Goal: Task Accomplishment & Management: Manage account settings

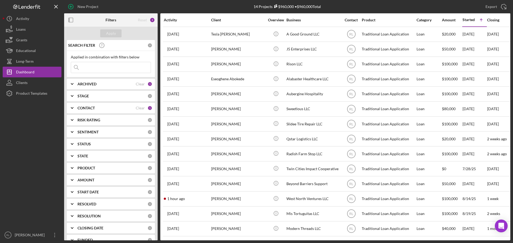
scroll to position [3, 0]
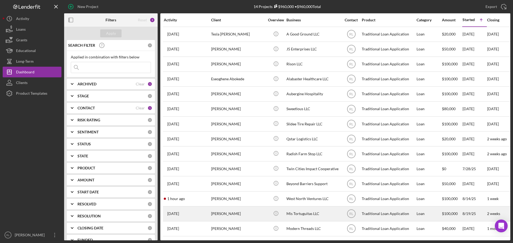
click at [249, 211] on div "[PERSON_NAME]" at bounding box center [237, 214] width 53 height 14
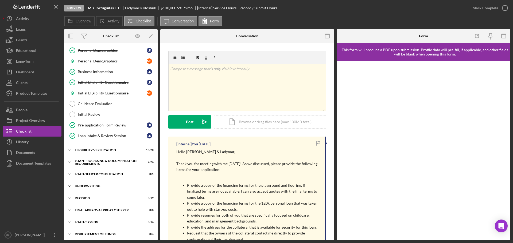
scroll to position [80, 0]
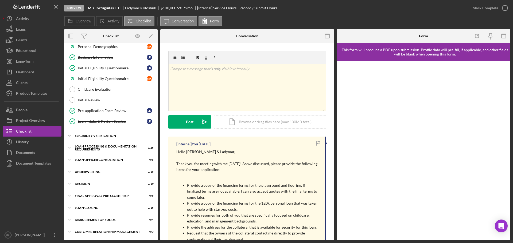
click at [107, 137] on div "Eligibility Verification" at bounding box center [113, 135] width 76 height 3
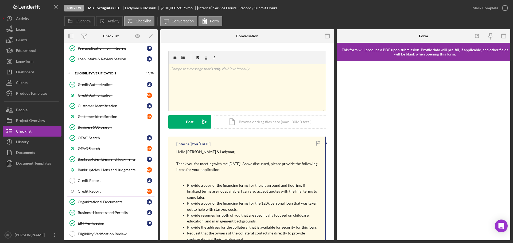
scroll to position [134, 0]
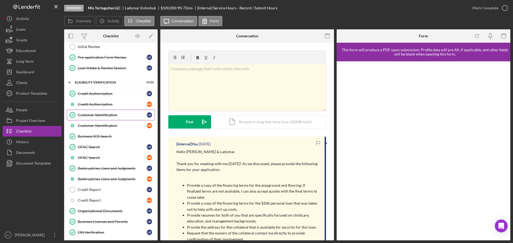
click at [108, 113] on div "Customer Identification" at bounding box center [112, 115] width 69 height 4
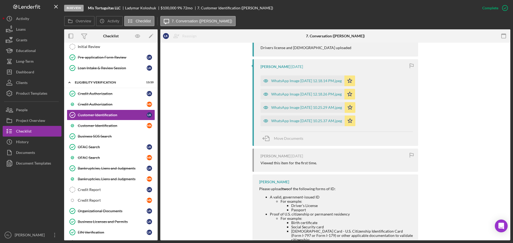
scroll to position [214, 0]
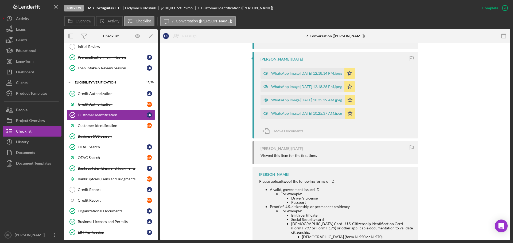
click at [182, 212] on div "You Marked this Complete [DATE] [PERSON_NAME] [DATE] Drivers license and [DEMOG…" at bounding box center [335, 151] width 334 height 288
click at [104, 214] on link "Organizational Documents Organizational Documents L K" at bounding box center [111, 211] width 88 height 11
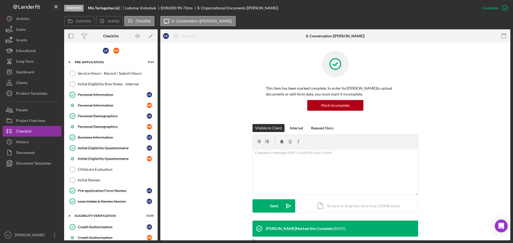
click at [212, 220] on div "Visible to Client Internal Request Docs v Color teal Color pink Remove color Ad…" at bounding box center [335, 172] width 334 height 97
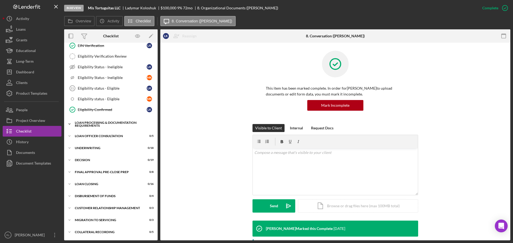
click at [98, 124] on div "Loan Processing & Documentation Requirements" at bounding box center [113, 124] width 76 height 6
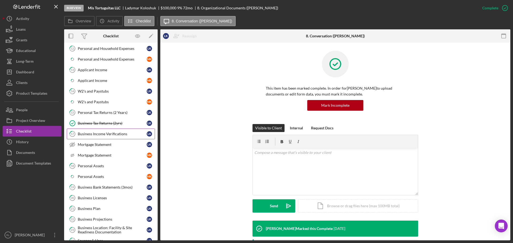
scroll to position [428, 0]
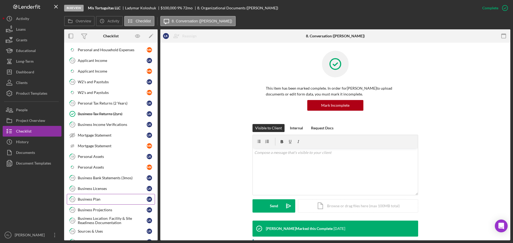
click at [96, 198] on div "Business Plan" at bounding box center [112, 199] width 69 height 4
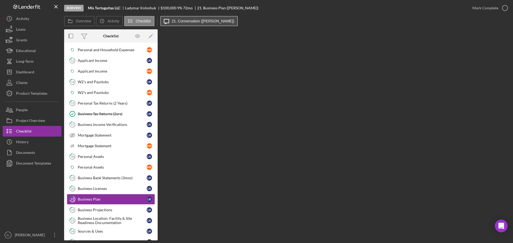
click at [190, 19] on button "Icon/Message 21. Conversation ([PERSON_NAME])" at bounding box center [199, 21] width 78 height 10
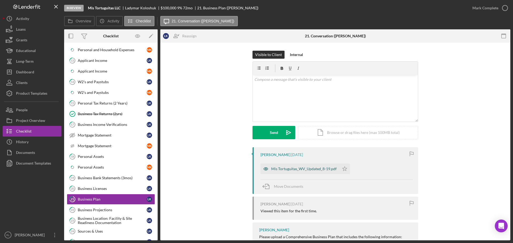
click at [280, 169] on div "Mis Tortuguitas_WV_Updated_8-19.pdf" at bounding box center [303, 169] width 65 height 4
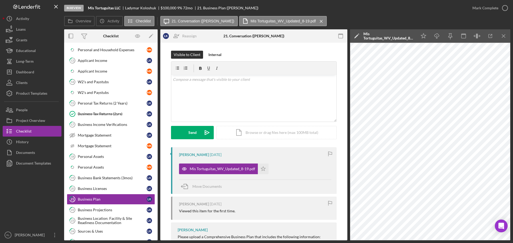
drag, startPoint x: 32, startPoint y: 196, endPoint x: 38, endPoint y: 180, distance: 17.5
click at [32, 196] on div at bounding box center [32, 199] width 59 height 61
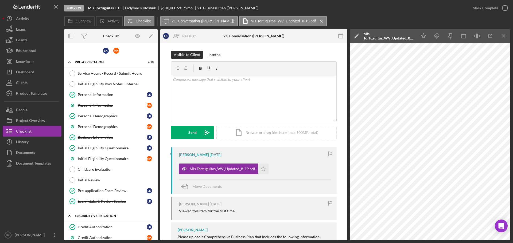
click at [69, 217] on icon "Icon/Expander" at bounding box center [69, 216] width 11 height 11
click at [90, 73] on div "Service Hours - Record / Submit Hours" at bounding box center [116, 73] width 77 height 4
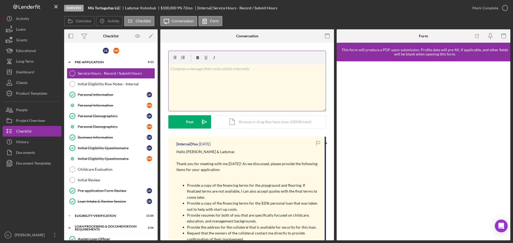
click at [241, 84] on div "v Color teal Color pink Remove color Add row above Add row below Add column bef…" at bounding box center [247, 87] width 157 height 47
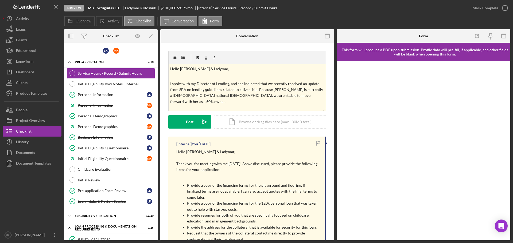
click at [234, 220] on p "Provide resumes for both of you that are specifically focused on childcare, edu…" at bounding box center [253, 219] width 132 height 12
click at [189, 120] on div "Post" at bounding box center [189, 121] width 7 height 13
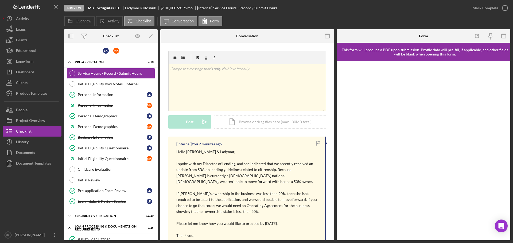
drag, startPoint x: 22, startPoint y: 210, endPoint x: 50, endPoint y: 174, distance: 46.0
click at [22, 210] on div at bounding box center [32, 199] width 59 height 61
click at [32, 74] on div "Dashboard" at bounding box center [25, 73] width 18 height 12
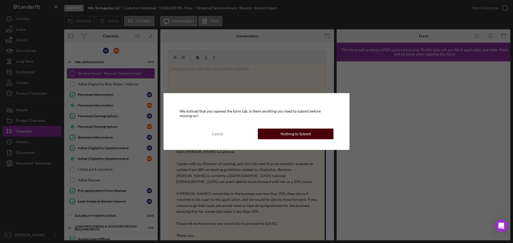
click at [297, 136] on div "Nothing to Submit" at bounding box center [296, 134] width 30 height 11
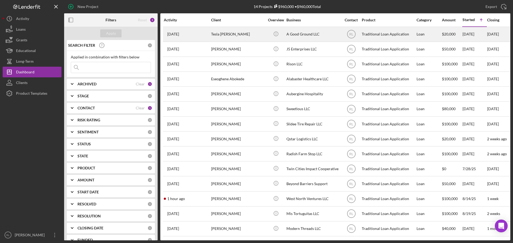
click at [250, 37] on div "Tesla [PERSON_NAME]" at bounding box center [237, 34] width 53 height 14
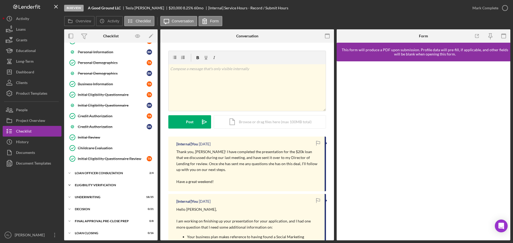
click at [102, 183] on div "Icon/Expander Eligibility Verification 11 / 16" at bounding box center [111, 185] width 94 height 11
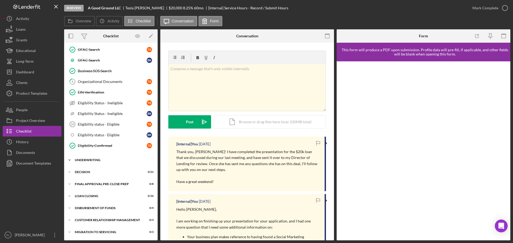
click at [99, 160] on div "Underwriting" at bounding box center [113, 160] width 76 height 3
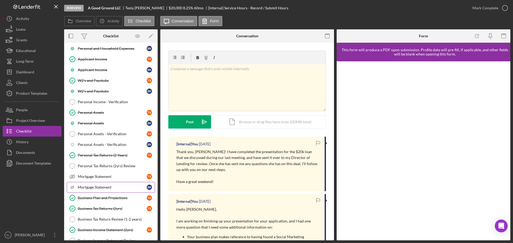
scroll to position [425, 0]
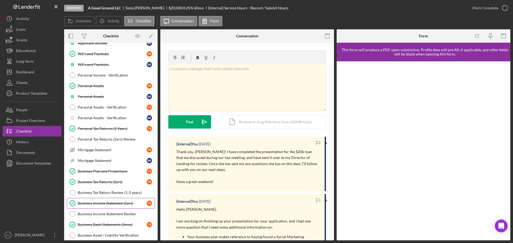
click at [102, 199] on link "Business Income Statement (2yrs) Business Income Statement (2yrs) T K" at bounding box center [111, 203] width 88 height 11
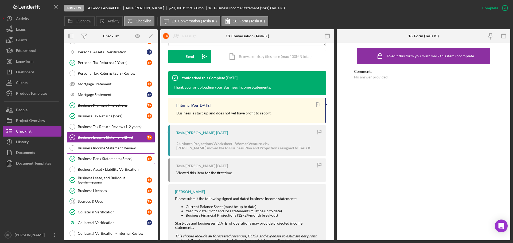
scroll to position [505, 0]
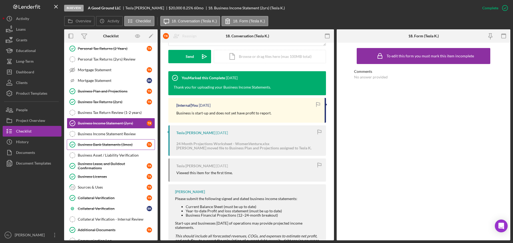
click at [111, 148] on link "Business Bank Statements (3mos) Business Bank Statements (3mos) T K" at bounding box center [111, 145] width 88 height 11
